Goal: Task Accomplishment & Management: Manage account settings

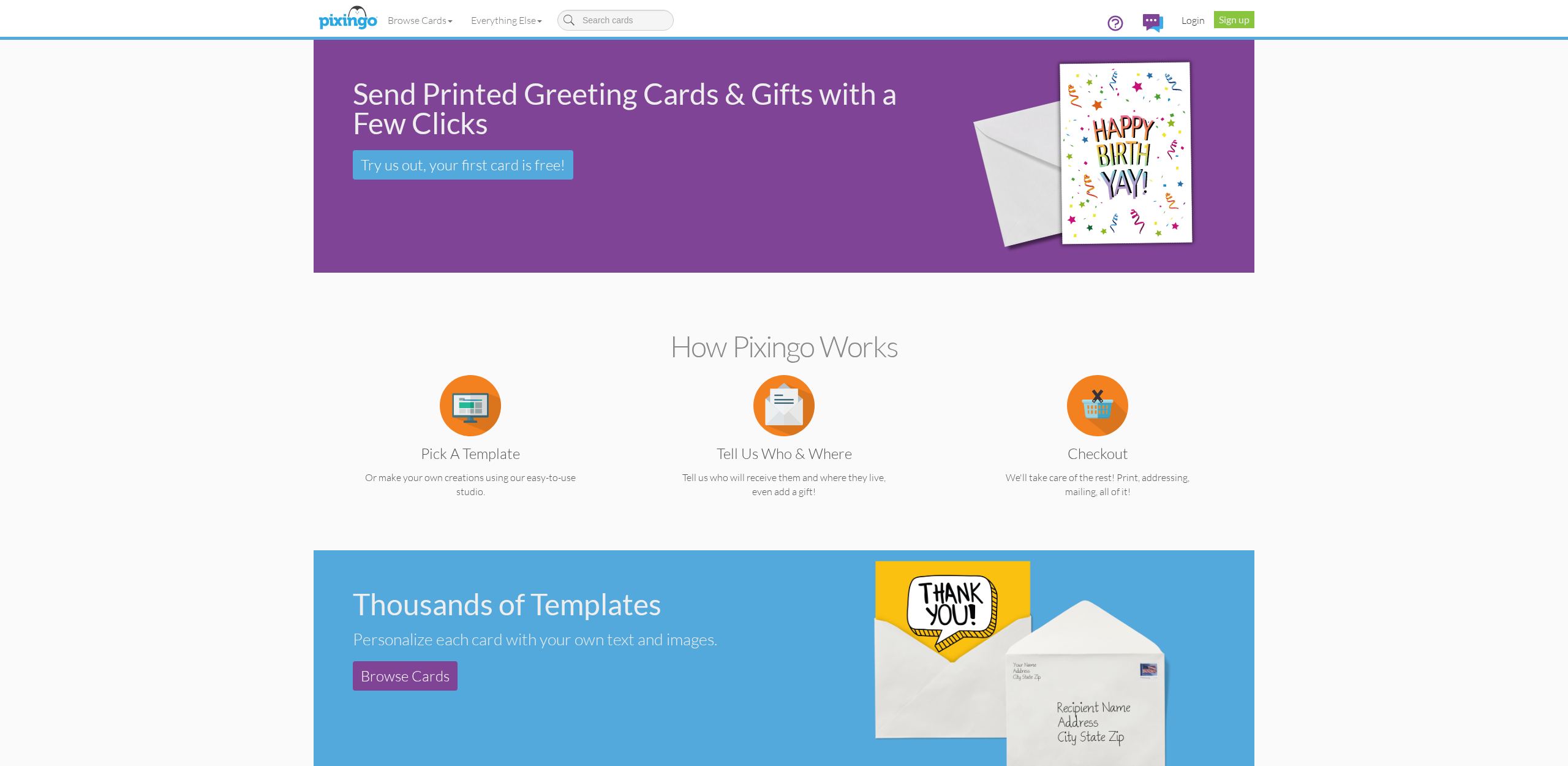
click at [1189, 21] on link "Login" at bounding box center [1193, 20] width 42 height 31
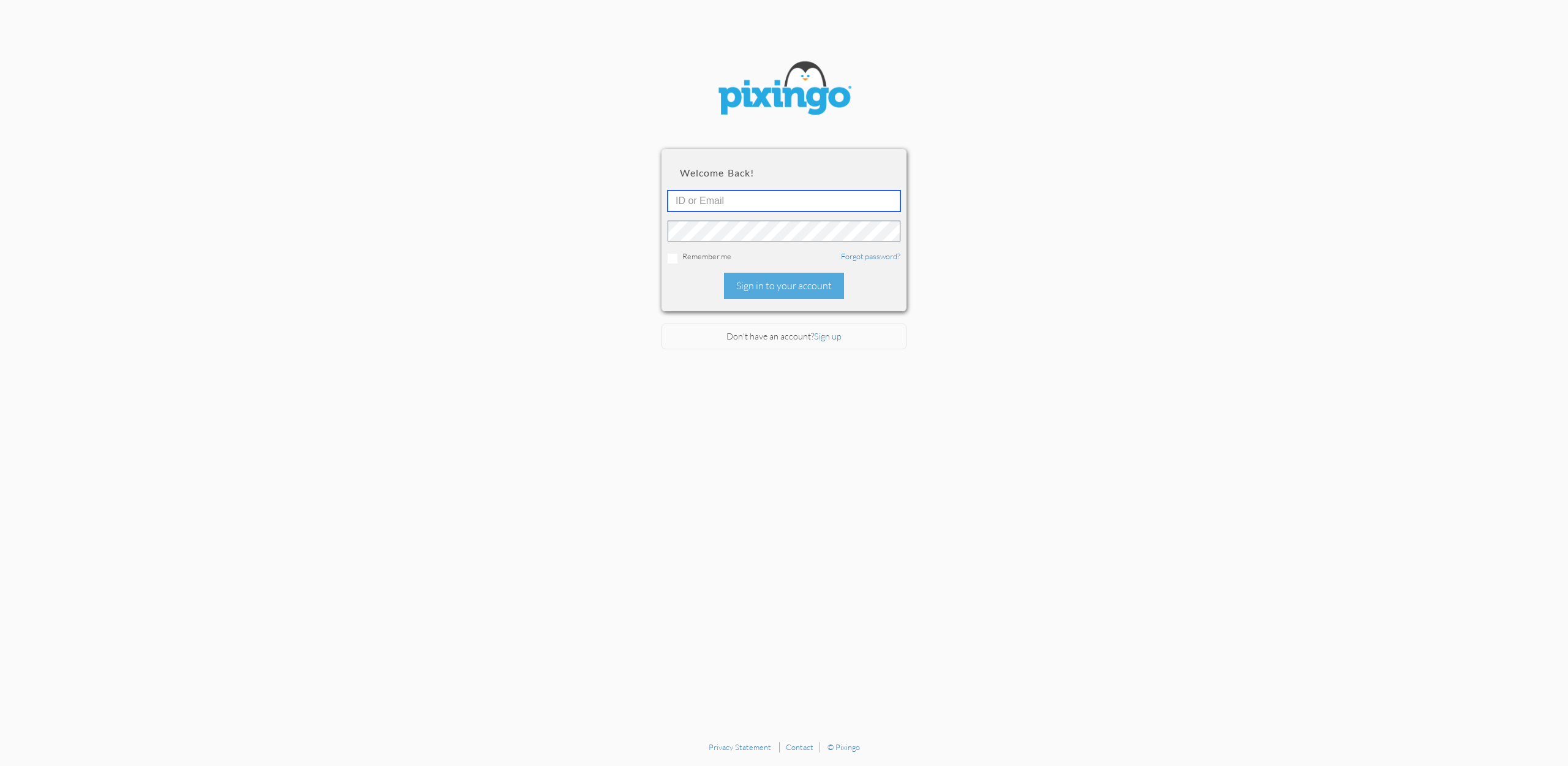
type input "[EMAIL_ADDRESS][DOMAIN_NAME]"
click at [779, 288] on div "Sign in to your account" at bounding box center [784, 286] width 120 height 27
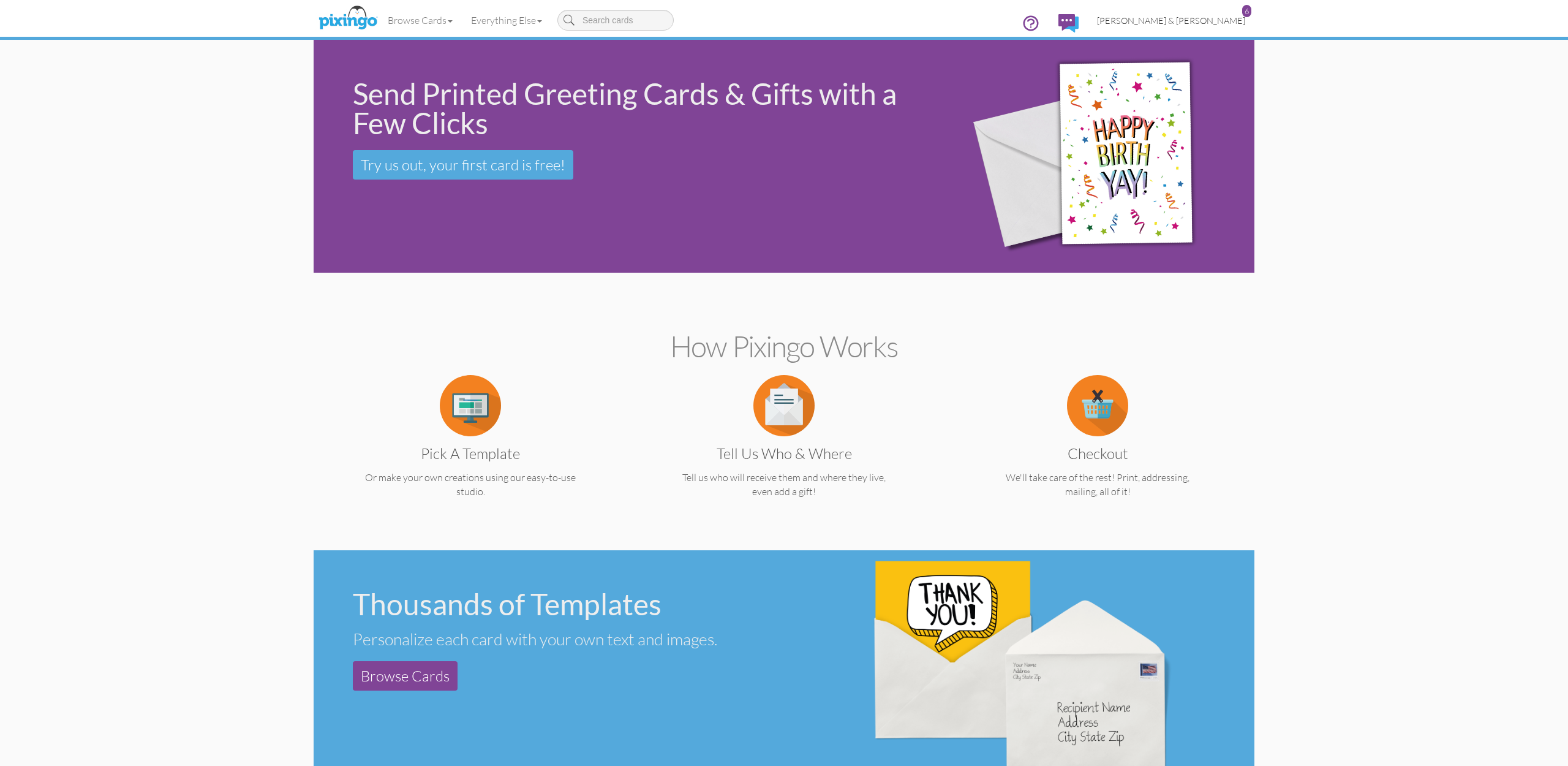
click at [1201, 23] on span "[PERSON_NAME] & [PERSON_NAME]" at bounding box center [1171, 20] width 148 height 10
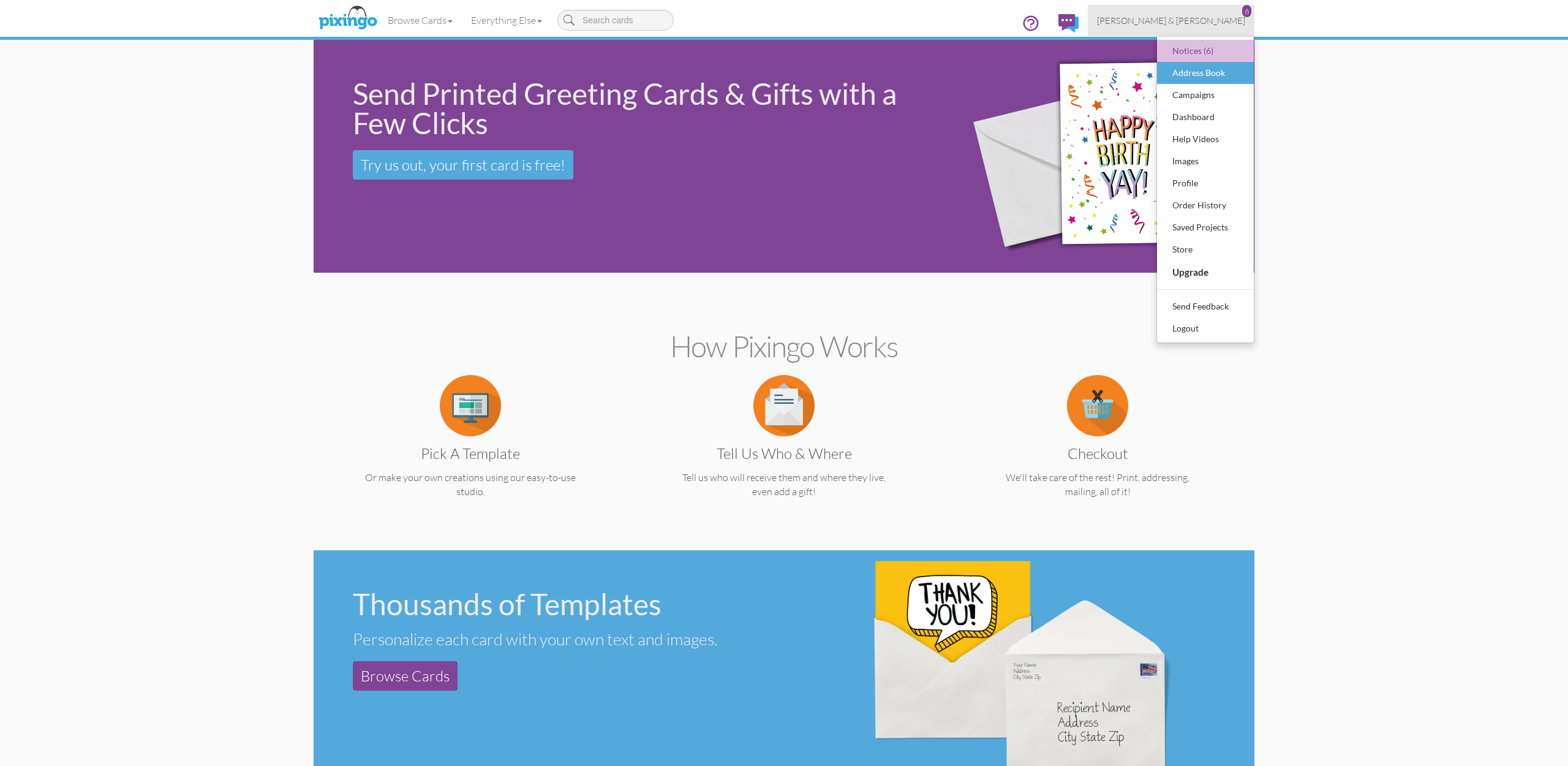
click at [1198, 73] on div "Address Book" at bounding box center [1205, 73] width 73 height 19
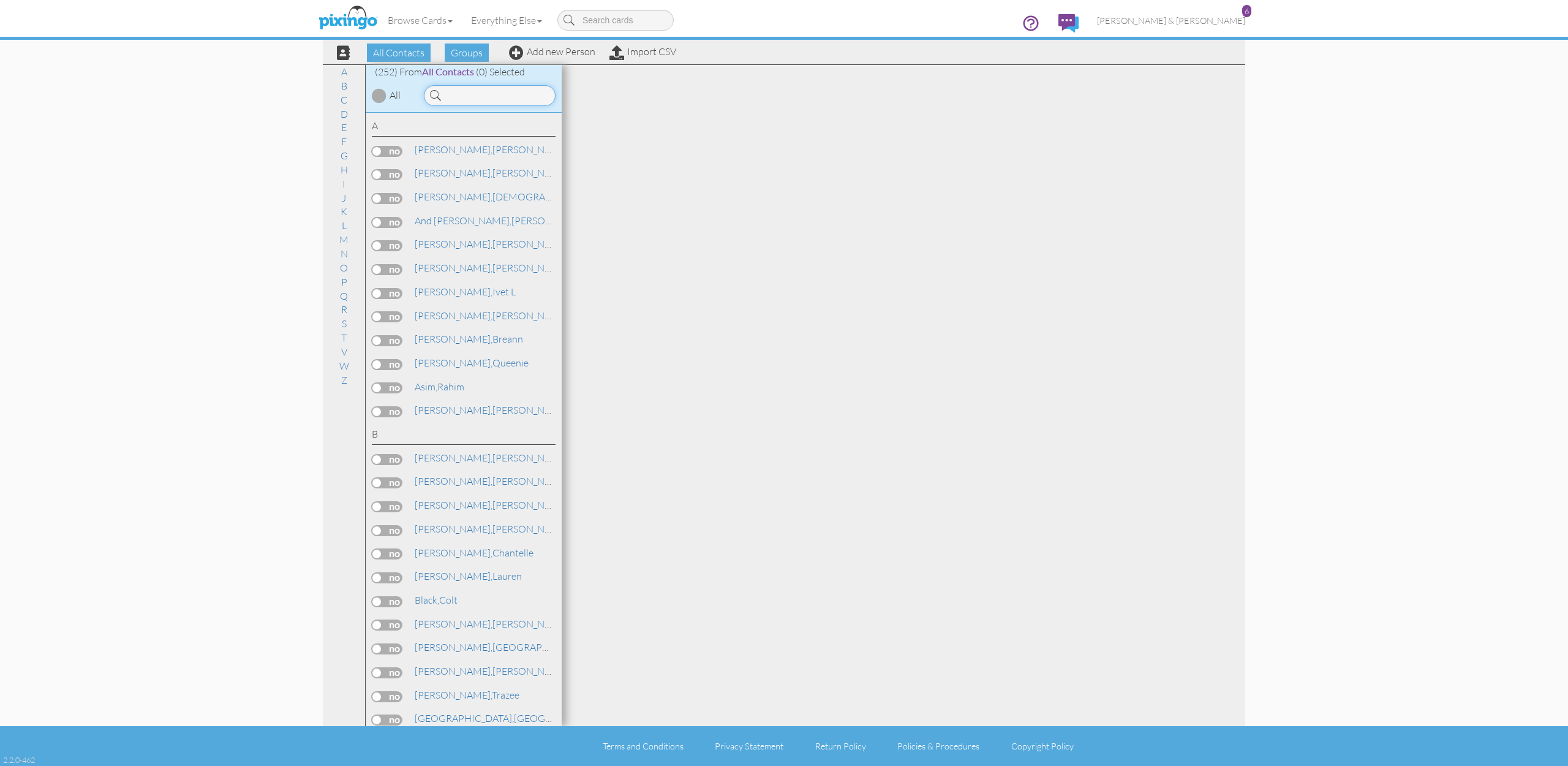
click at [495, 96] on input at bounding box center [490, 95] width 132 height 21
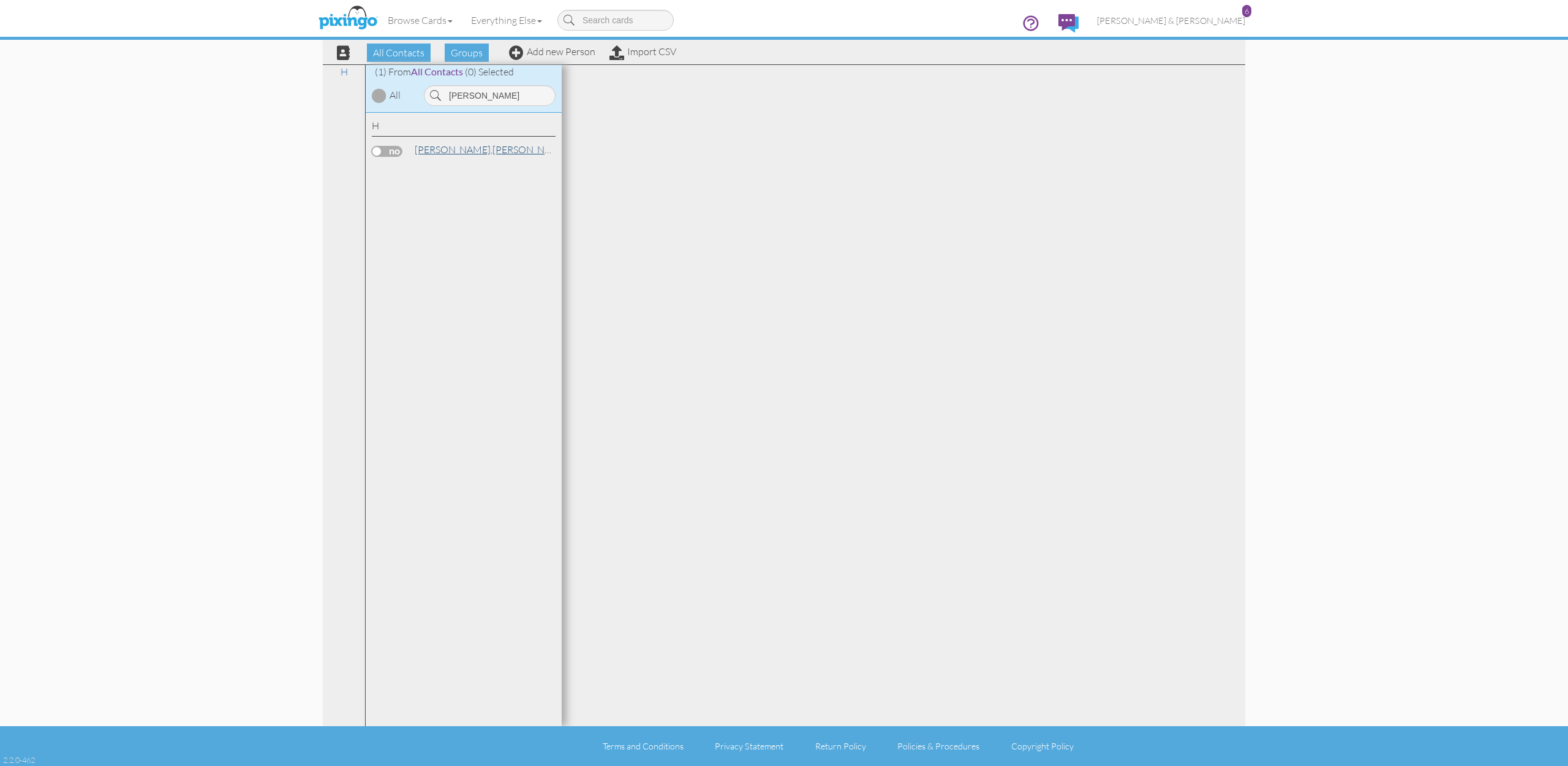
drag, startPoint x: 494, startPoint y: 96, endPoint x: 472, endPoint y: 147, distance: 55.5
click at [472, 147] on link "[PERSON_NAME]" at bounding box center [491, 150] width 156 height 14
click at [453, 154] on link "[PERSON_NAME]" at bounding box center [491, 150] width 156 height 14
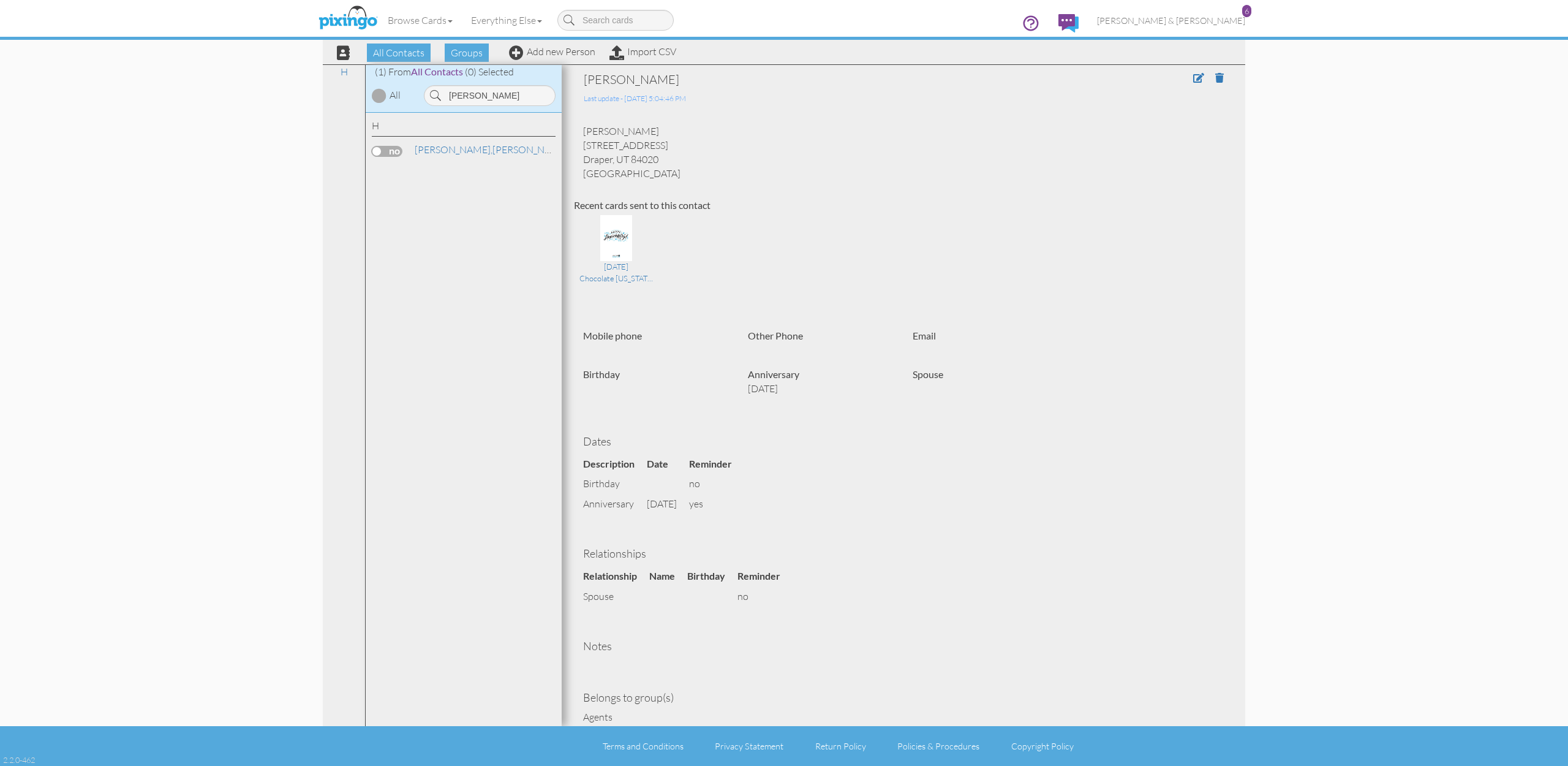
click at [1191, 81] on div at bounding box center [1167, 88] width 132 height 35
click at [501, 97] on input "[PERSON_NAME]" at bounding box center [490, 95] width 132 height 21
type input "[PERSON_NAME]"
click at [450, 191] on span "[PERSON_NAME]," at bounding box center [454, 196] width 78 height 12
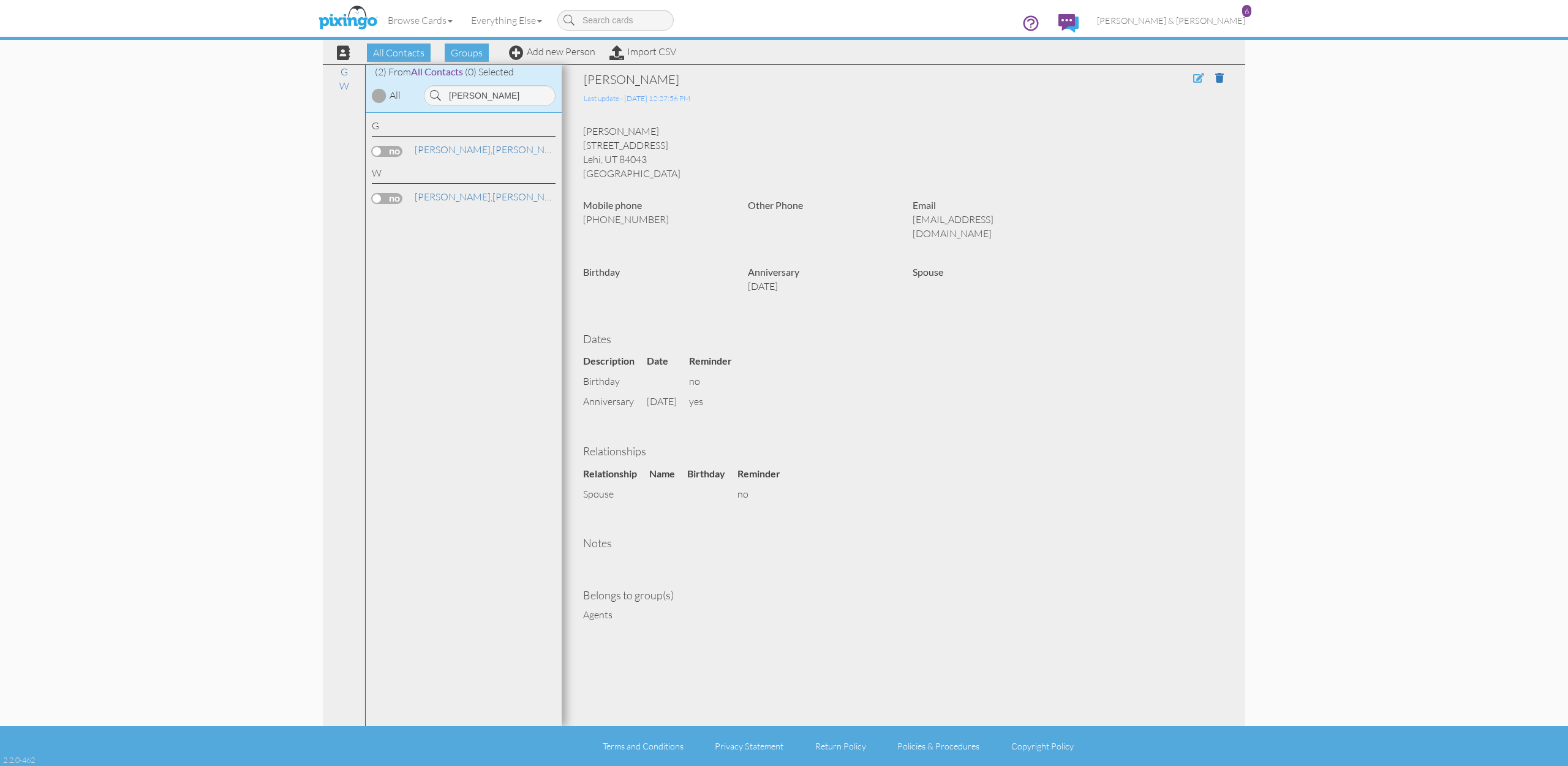
click at [1195, 80] on span at bounding box center [1198, 78] width 11 height 10
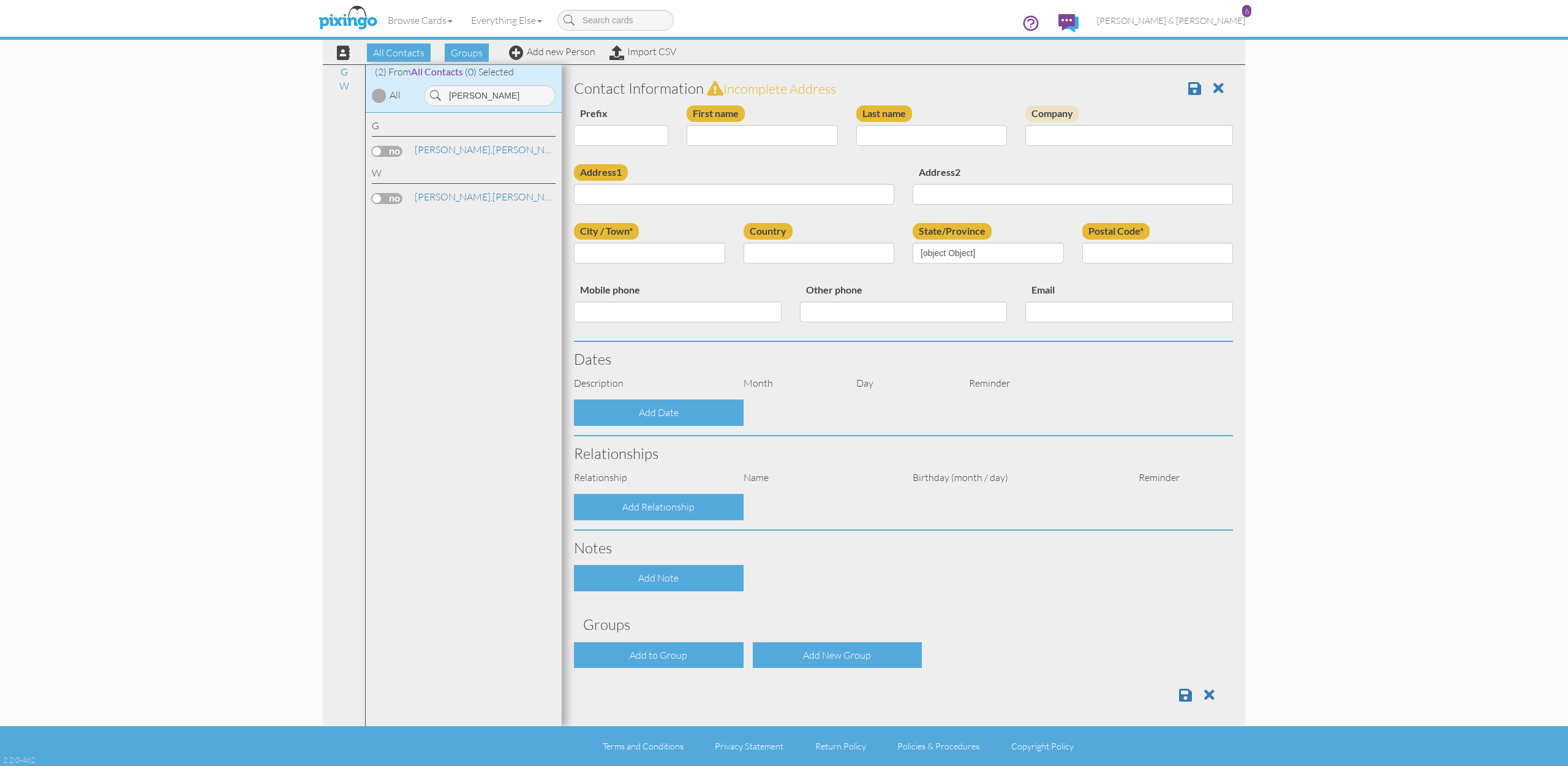
type input "[PERSON_NAME]"
type input "[STREET_ADDRESS]"
type input "Lehi"
type input "84043"
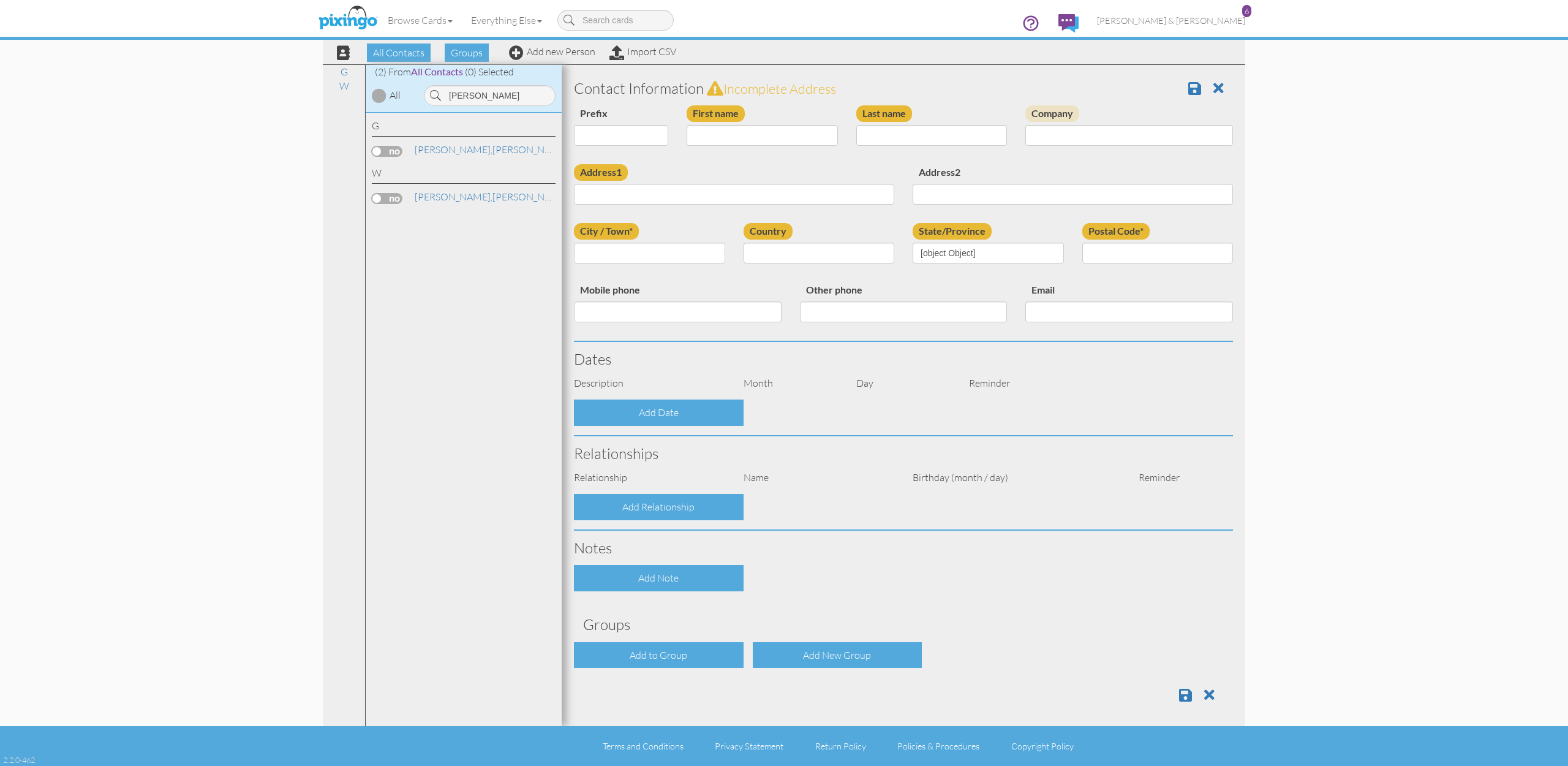
type input "[PHONE_NUMBER]"
type input "[EMAIL_ADDRESS][DOMAIN_NAME]"
select select "object:1599"
select select "object:1844"
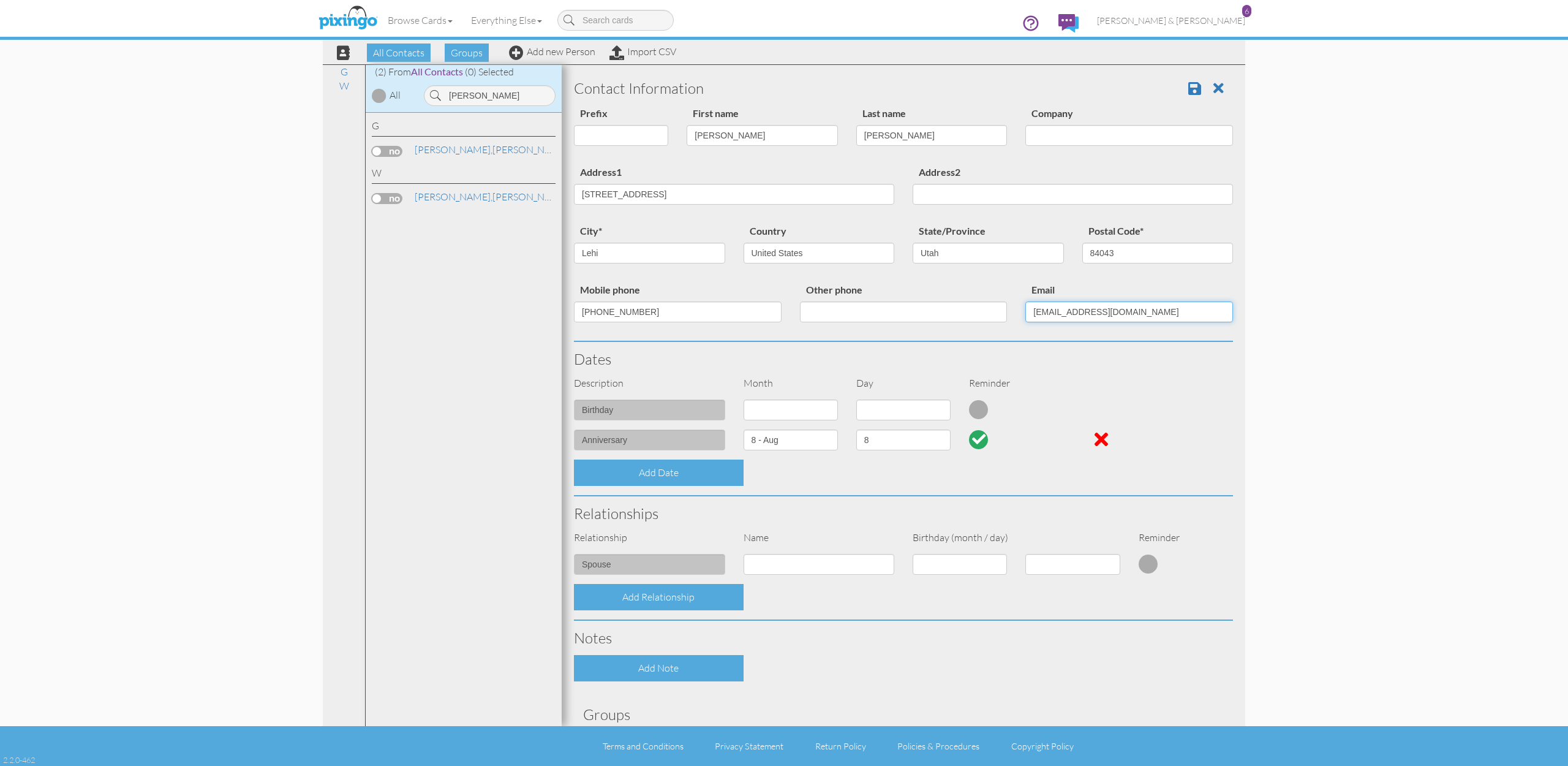
click at [1060, 312] on input "[EMAIL_ADDRESS][DOMAIN_NAME]" at bounding box center [1129, 311] width 208 height 21
paste input "[EMAIL_ADDRESS]"
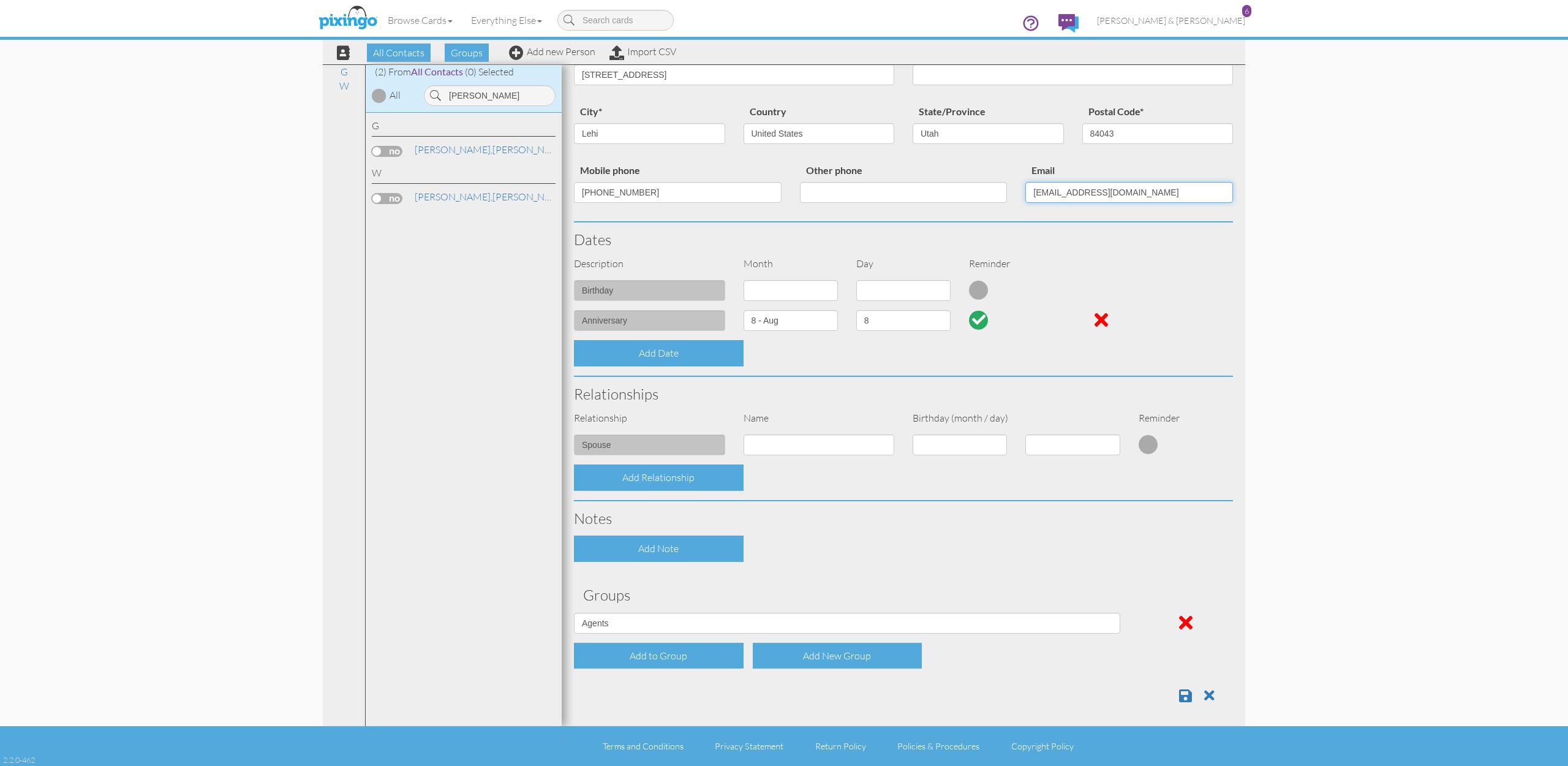
scroll to position [118, 0]
type input "[EMAIL_ADDRESS][DOMAIN_NAME]"
click at [1184, 690] on span at bounding box center [1186, 696] width 13 height 14
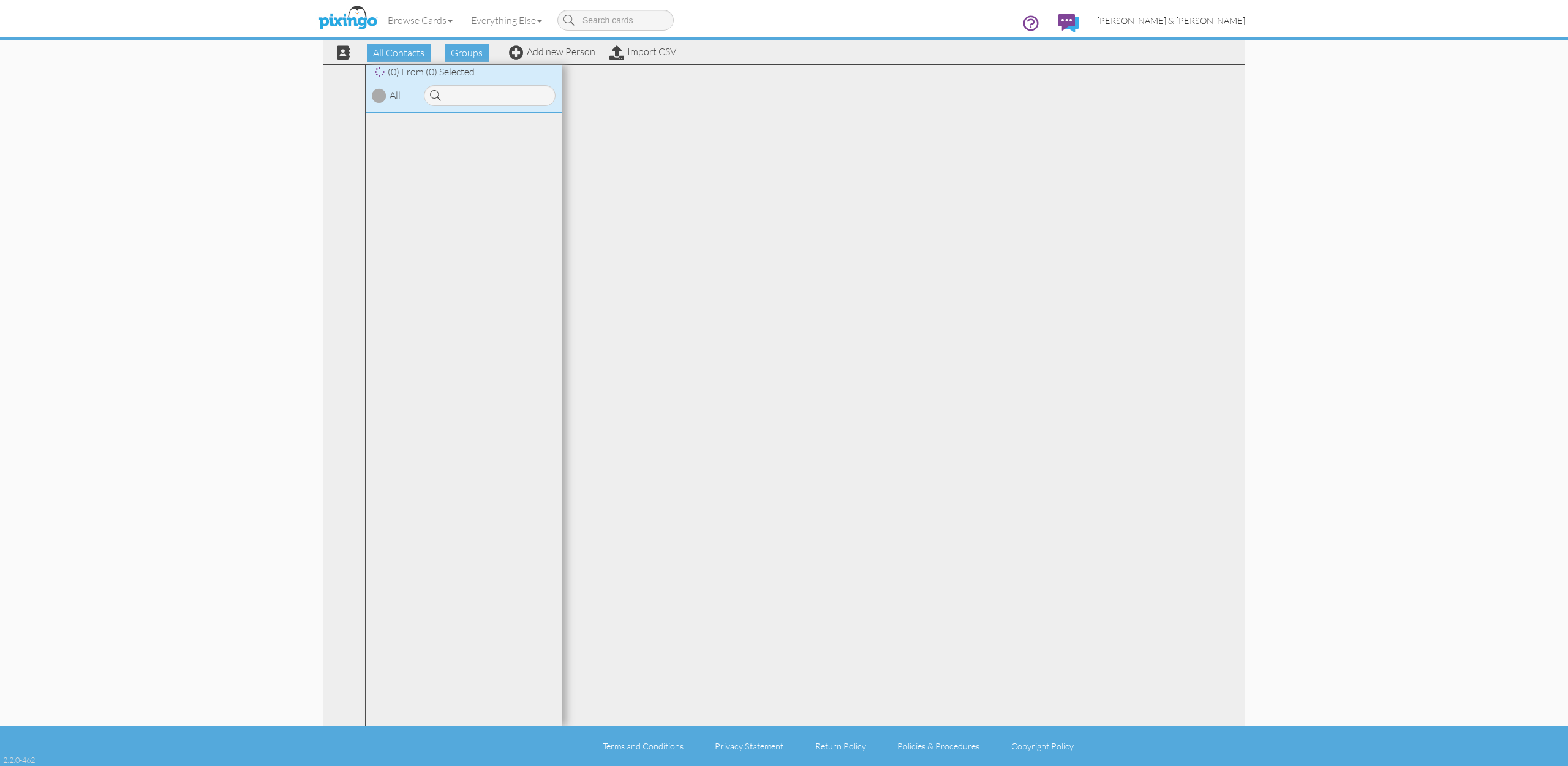
click at [1203, 18] on span "[PERSON_NAME] & [PERSON_NAME]" at bounding box center [1171, 20] width 148 height 10
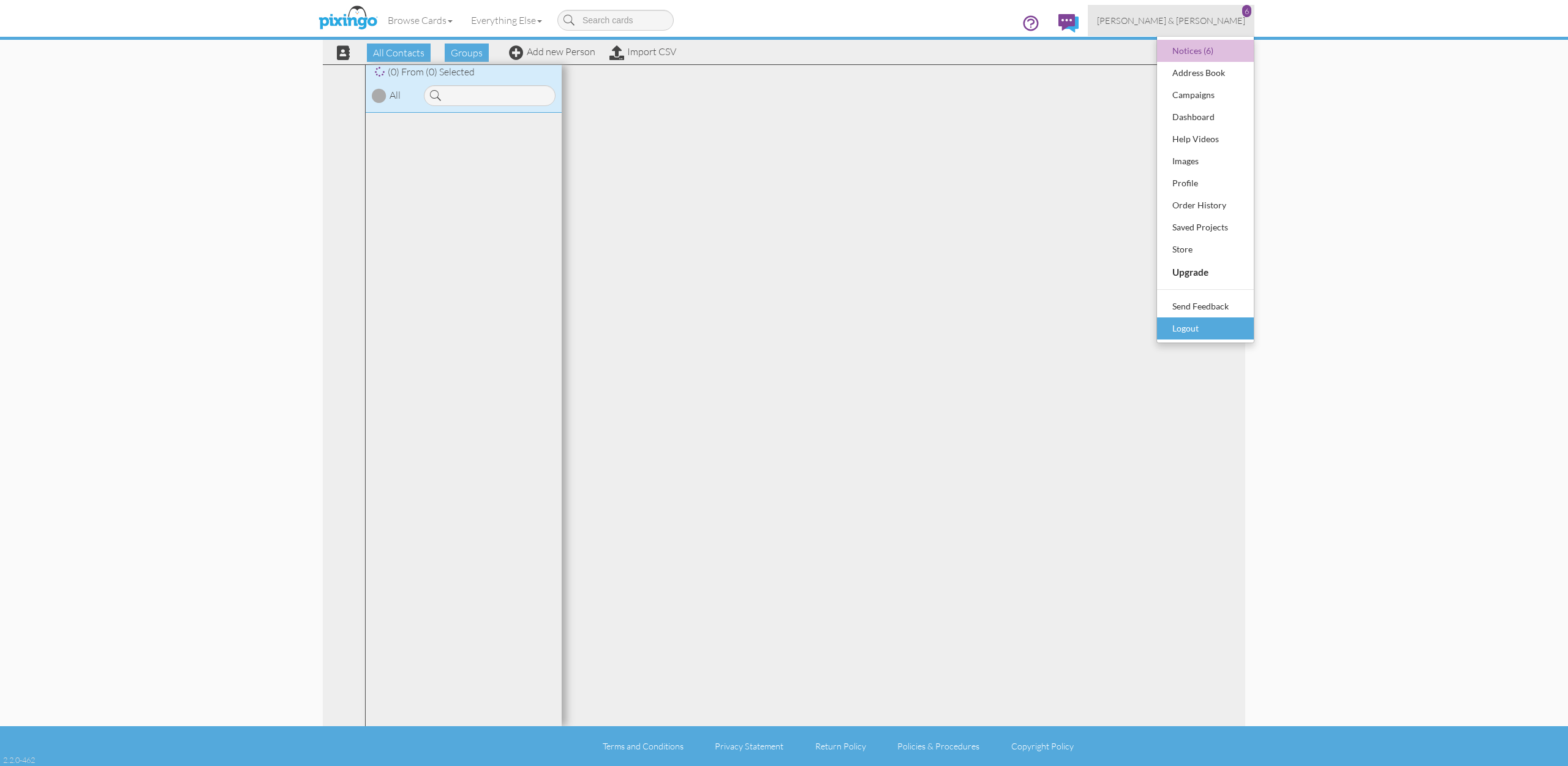
click at [1183, 329] on div "Logout" at bounding box center [1205, 329] width 73 height 19
